Goal: Task Accomplishment & Management: Complete application form

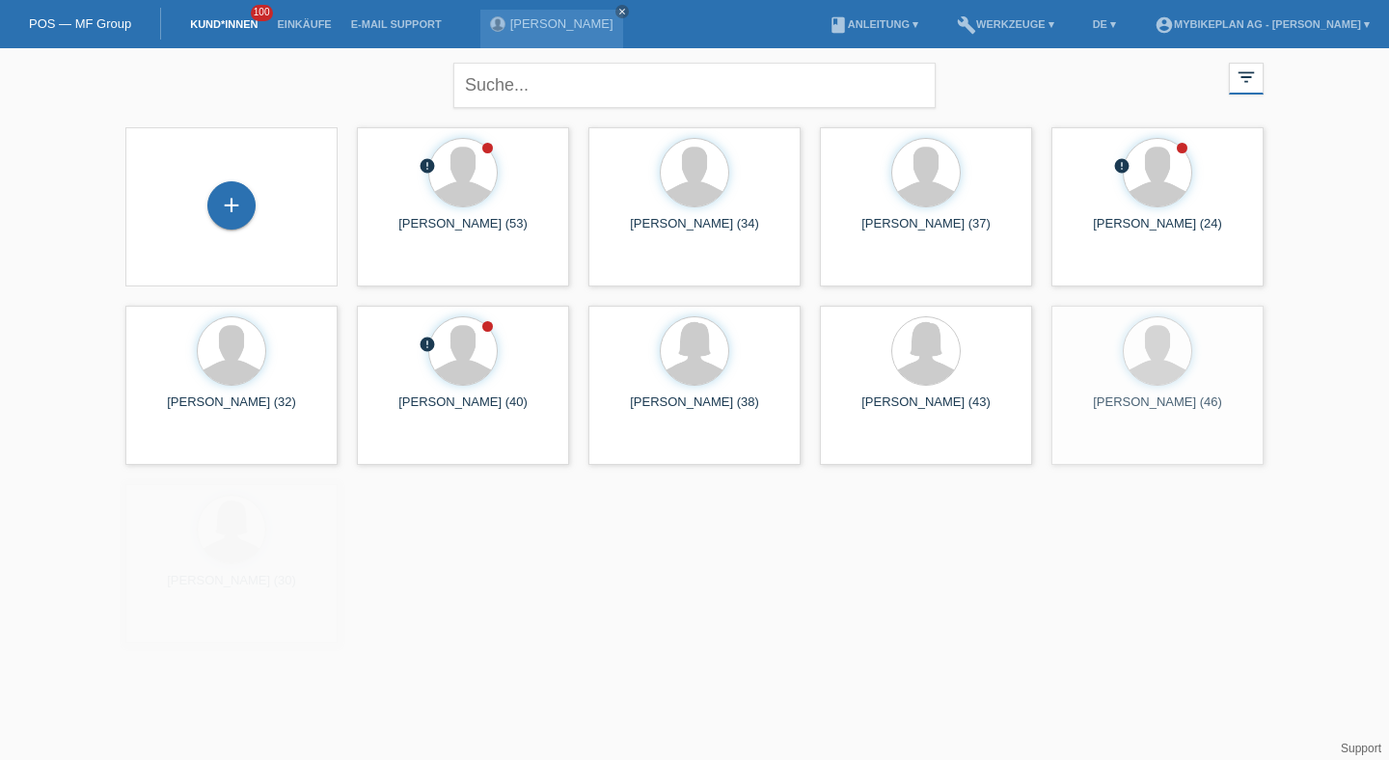
click at [207, 224] on div "+" at bounding box center [231, 206] width 181 height 51
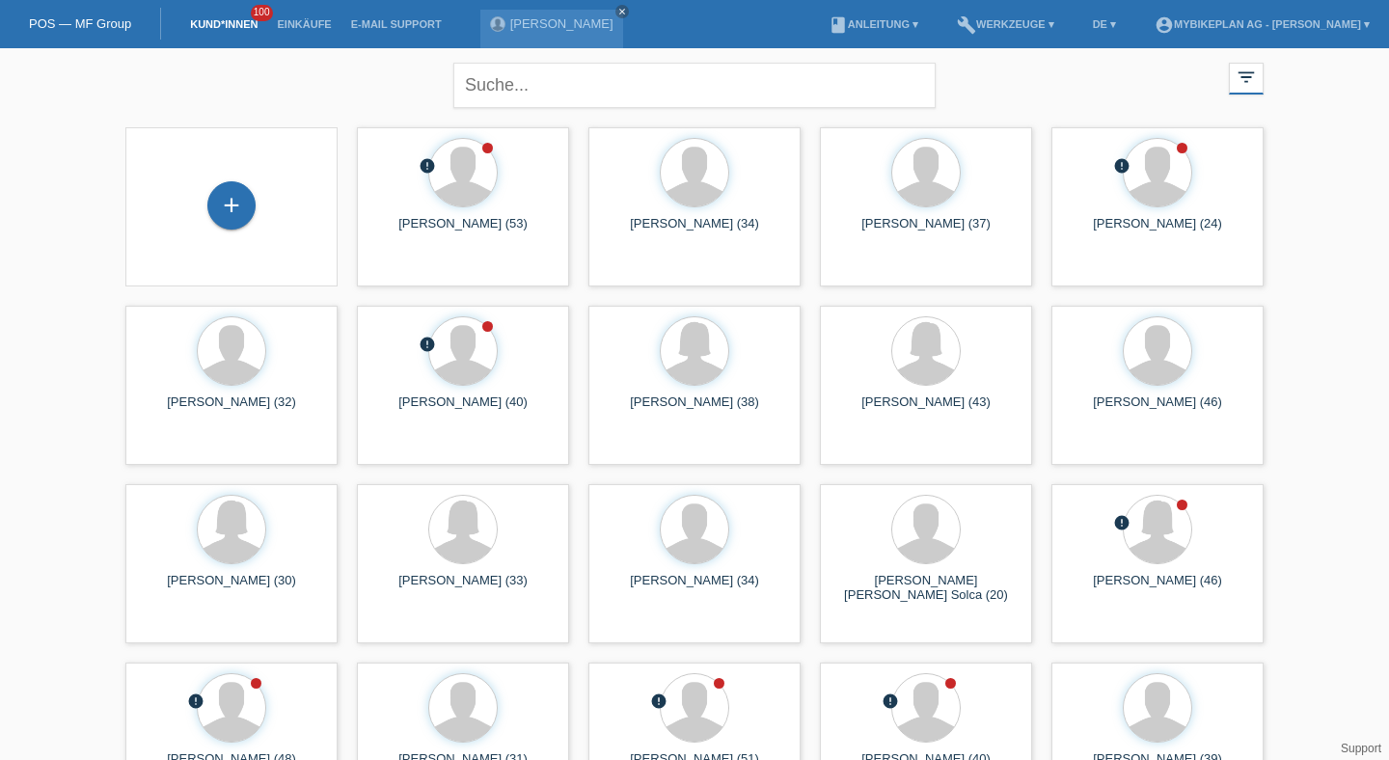
click at [252, 186] on div "+" at bounding box center [231, 206] width 181 height 51
click at [249, 196] on div "+" at bounding box center [231, 205] width 48 height 48
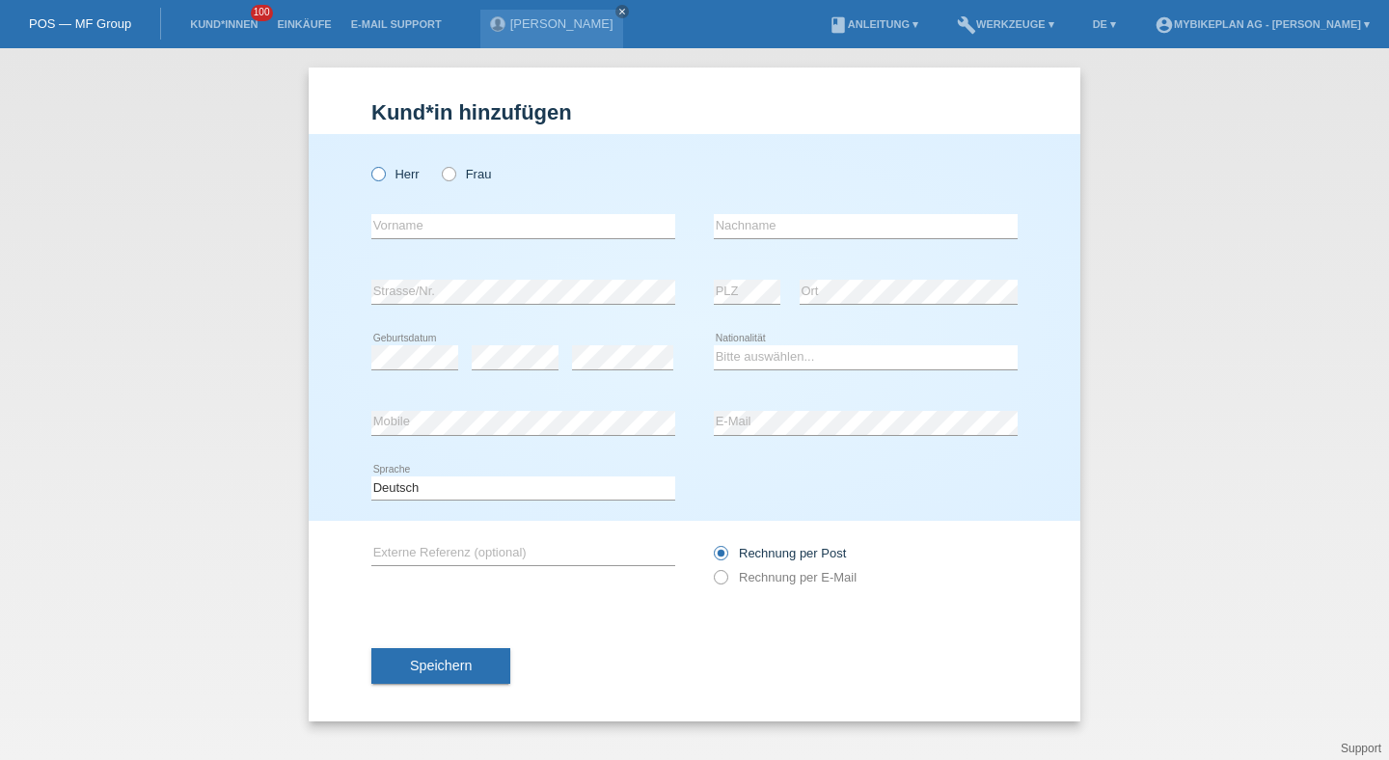
click at [403, 170] on label "Herr" at bounding box center [395, 174] width 48 height 14
click at [384, 170] on input "Herr" at bounding box center [377, 173] width 13 height 13
radio input "true"
click at [404, 208] on div "error Vorname" at bounding box center [523, 227] width 304 height 66
click at [404, 220] on input "text" at bounding box center [523, 226] width 304 height 24
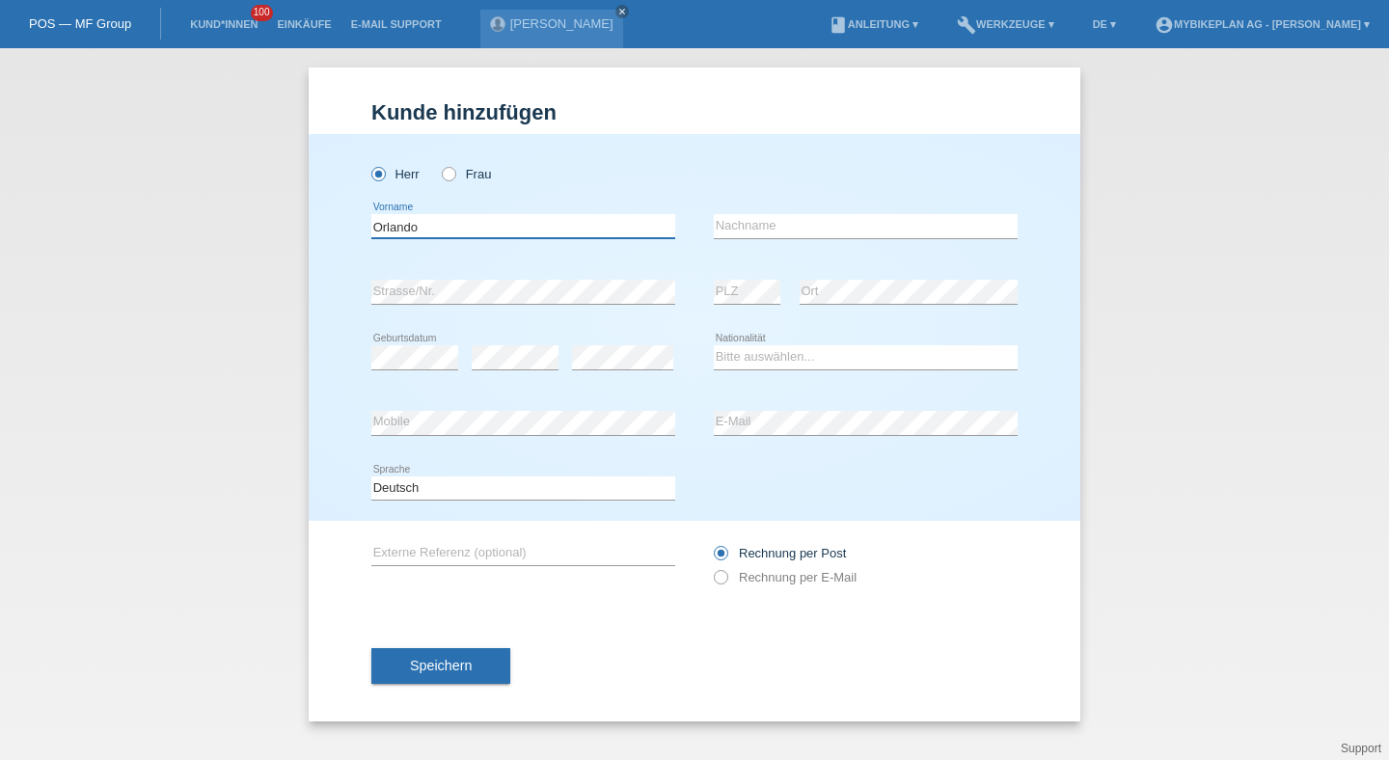
type input "Orlando"
paste input "Lattmann"
type input "Lattmann"
click at [419, 380] on div "error Geburtsdatum" at bounding box center [414, 358] width 87 height 66
click at [419, 373] on div "error Geburtsdatum" at bounding box center [414, 358] width 87 height 66
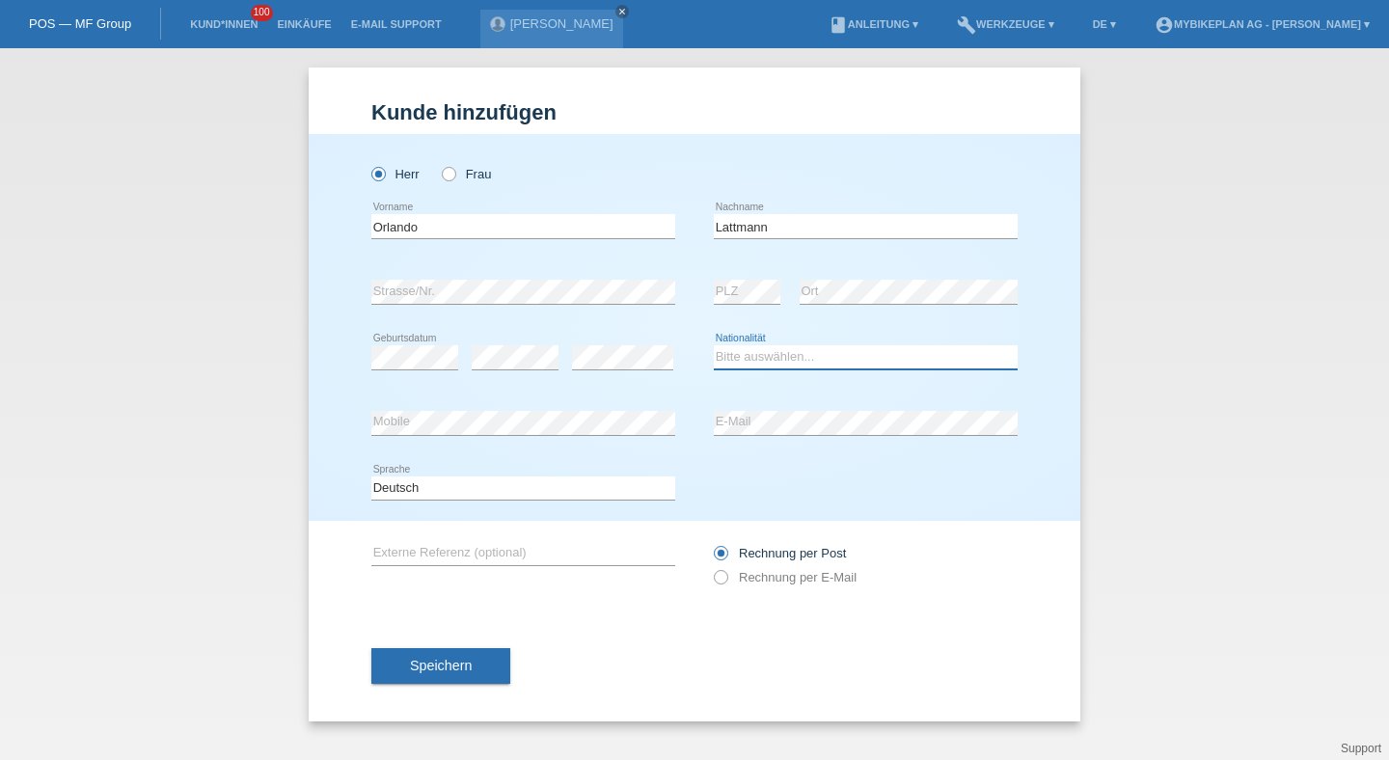
click at [745, 365] on select "Bitte auswählen... Schweiz Deutschland Liechtenstein Österreich ------------ Af…" at bounding box center [866, 356] width 304 height 23
select select "CH"
click at [714, 346] on select "Bitte auswählen... Schweiz Deutschland Liechtenstein Österreich ------------ Af…" at bounding box center [866, 356] width 304 height 23
click at [518, 490] on select "Deutsch Français Italiano English" at bounding box center [523, 487] width 304 height 23
click at [749, 581] on label "Rechnung per E-Mail" at bounding box center [785, 577] width 143 height 14
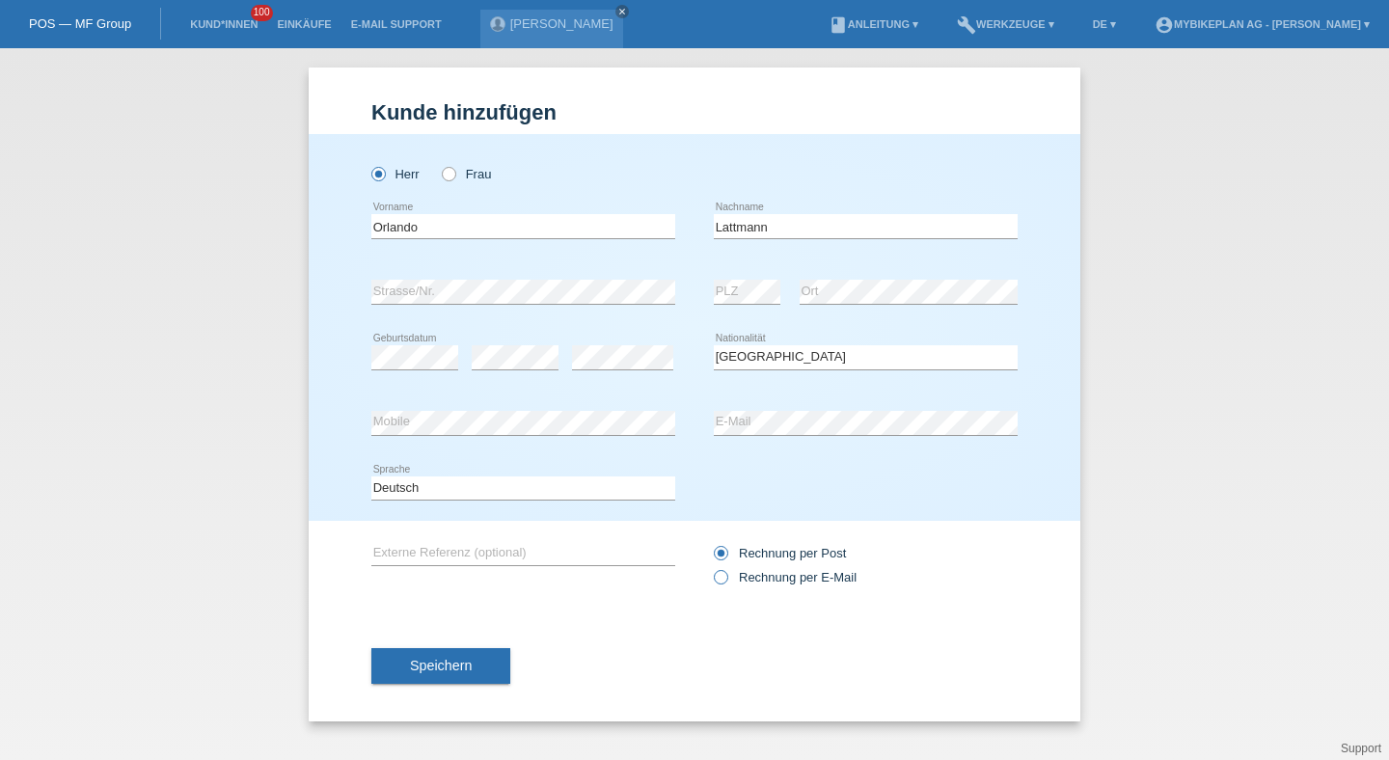
click at [726, 581] on input "Rechnung per E-Mail" at bounding box center [720, 582] width 13 height 24
radio input "true"
click at [481, 668] on button "Speichern" at bounding box center [440, 666] width 139 height 37
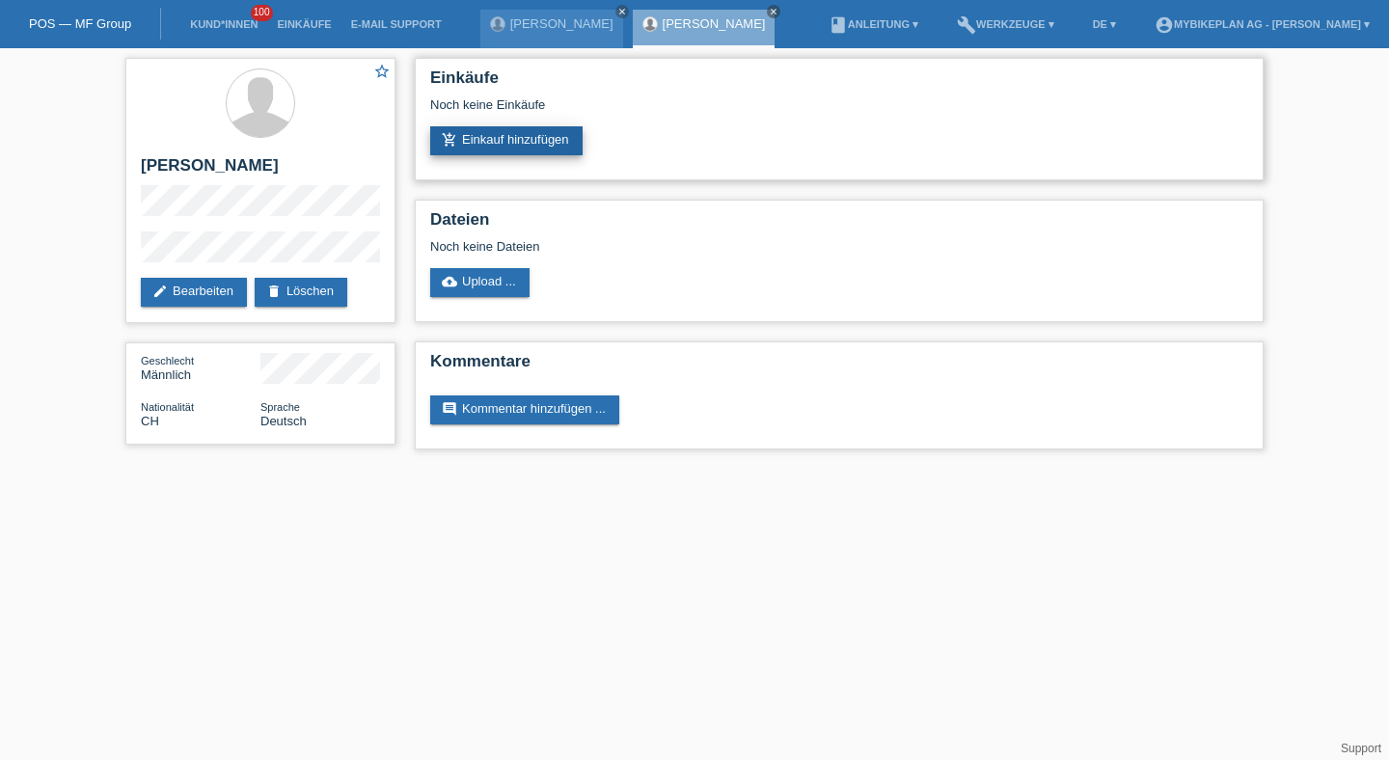
click at [544, 150] on link "add_shopping_cart Einkauf hinzufügen" at bounding box center [506, 140] width 152 height 29
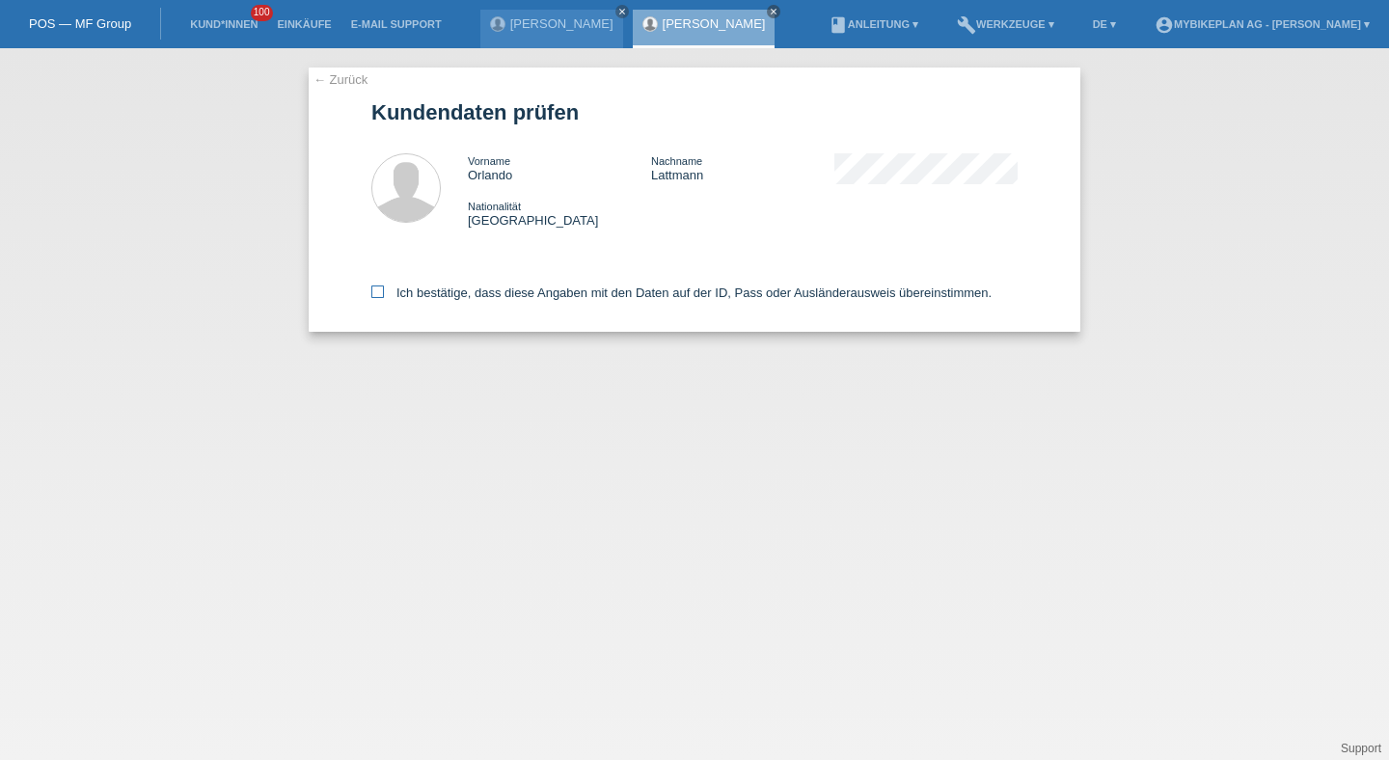
click at [764, 288] on label "Ich bestätige, dass diese Angaben mit den Daten auf der ID, Pass oder Ausländer…" at bounding box center [681, 292] width 620 height 14
click at [384, 288] on input "Ich bestätige, dass diese Angaben mit den Daten auf der ID, Pass oder Ausländer…" at bounding box center [377, 291] width 13 height 13
checkbox input "true"
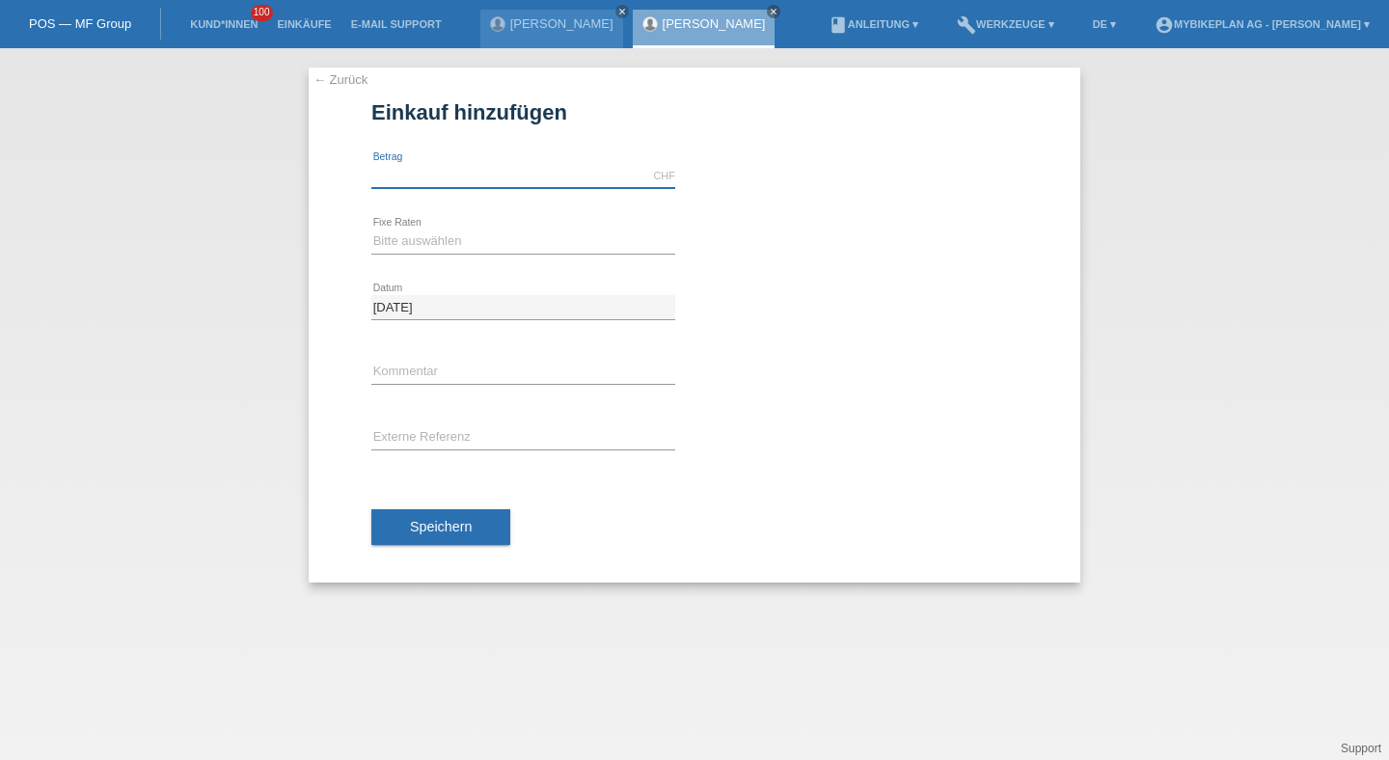
click at [553, 185] on input "text" at bounding box center [523, 176] width 304 height 24
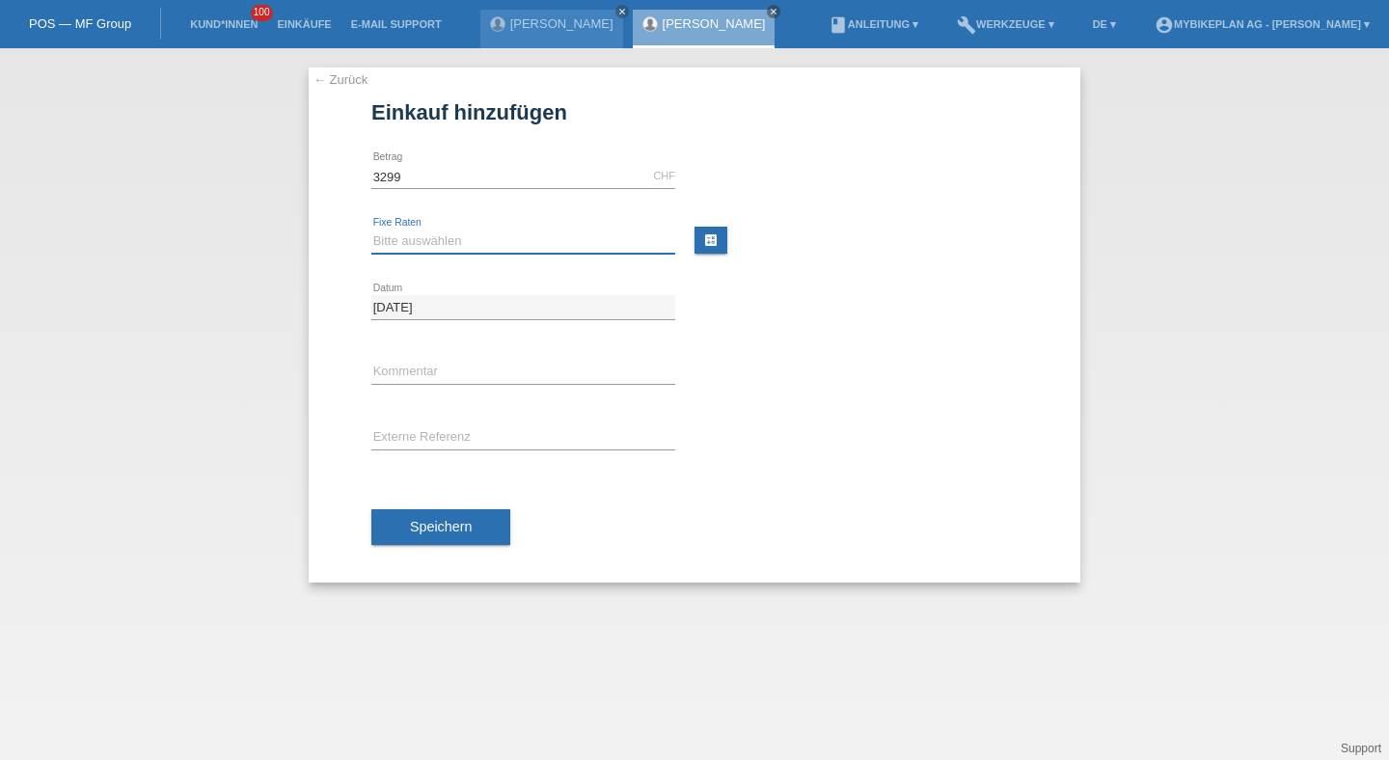
type input "3299.00"
click at [422, 236] on select "Bitte auswählen 6 Raten 12 Raten 18 Raten 24 Raten 36 Raten 48 Raten" at bounding box center [523, 241] width 304 height 23
select select "488"
click at [371, 230] on select "Bitte auswählen 6 Raten 12 Raten 18 Raten 24 Raten 36 Raten 48 Raten" at bounding box center [523, 241] width 304 height 23
click at [416, 423] on div "error Externe Referenz" at bounding box center [523, 439] width 304 height 66
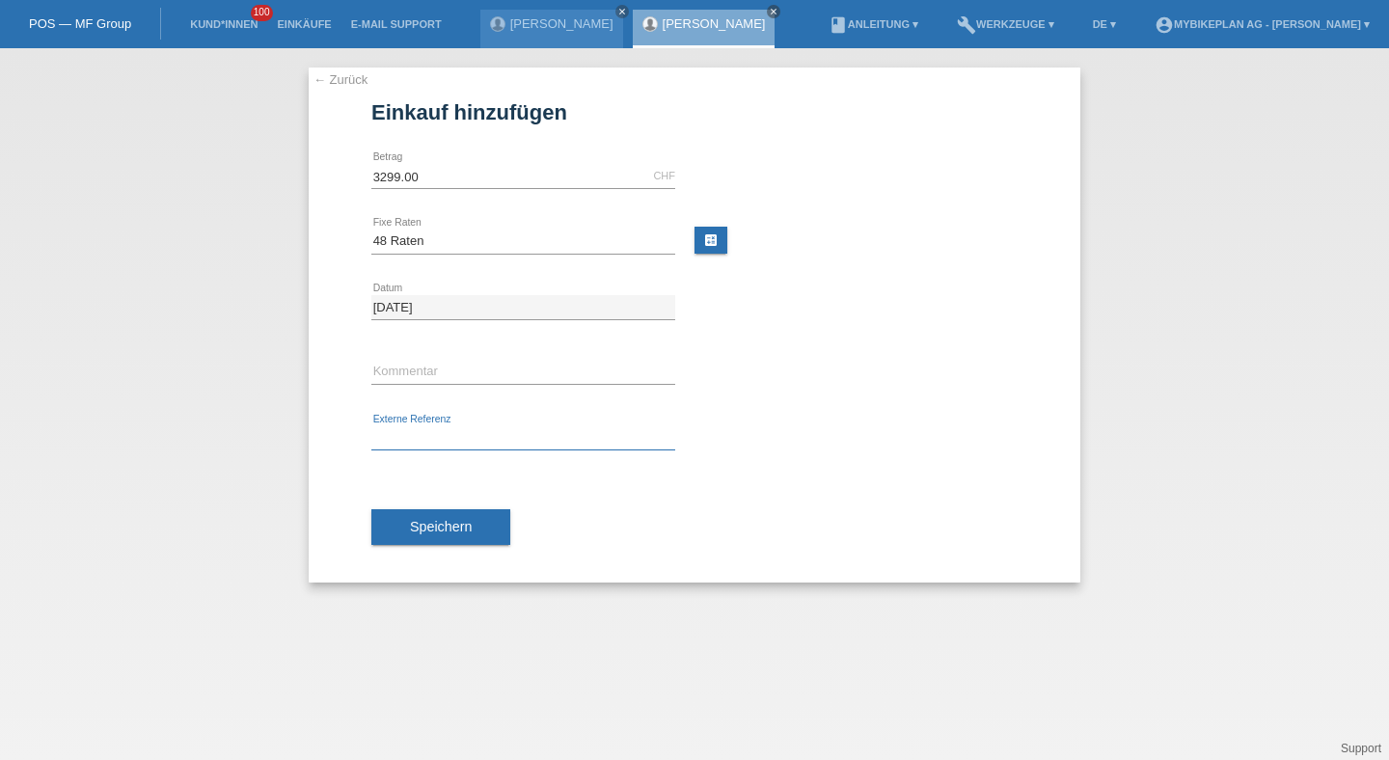
click at [418, 429] on input "text" at bounding box center [523, 438] width 304 height 24
paste input "43130018380"
type input "43130018380"
click at [417, 497] on div "Speichern" at bounding box center [694, 528] width 646 height 112
click at [418, 509] on button "Speichern" at bounding box center [440, 527] width 139 height 37
